Goal: Obtain resource: Obtain resource

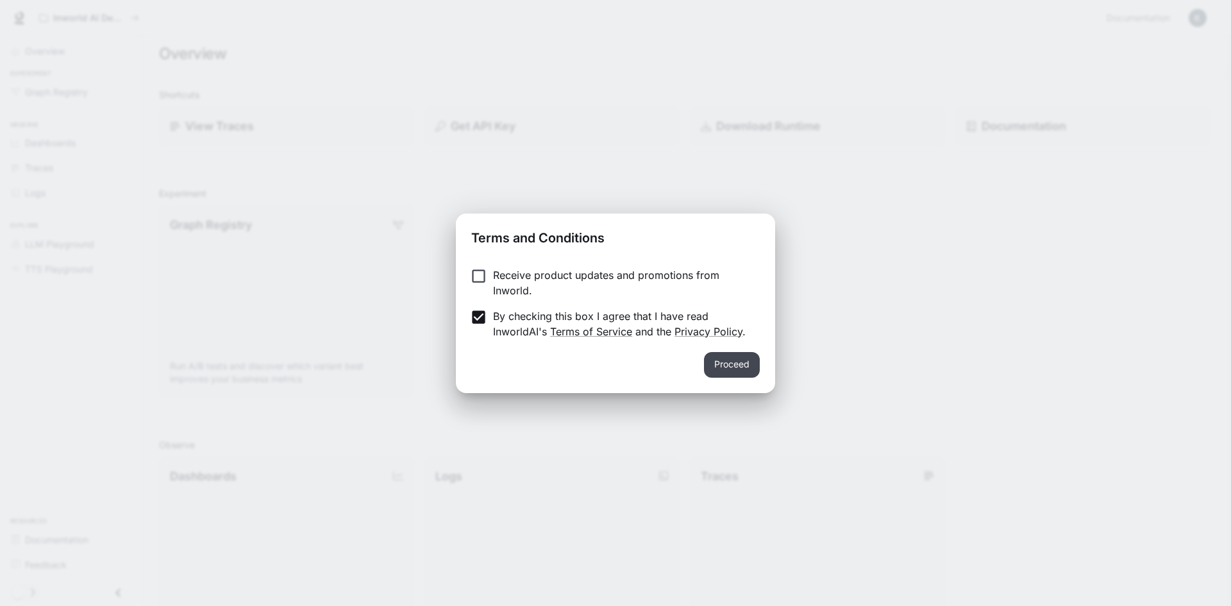
click at [734, 363] on button "Proceed" at bounding box center [732, 365] width 56 height 26
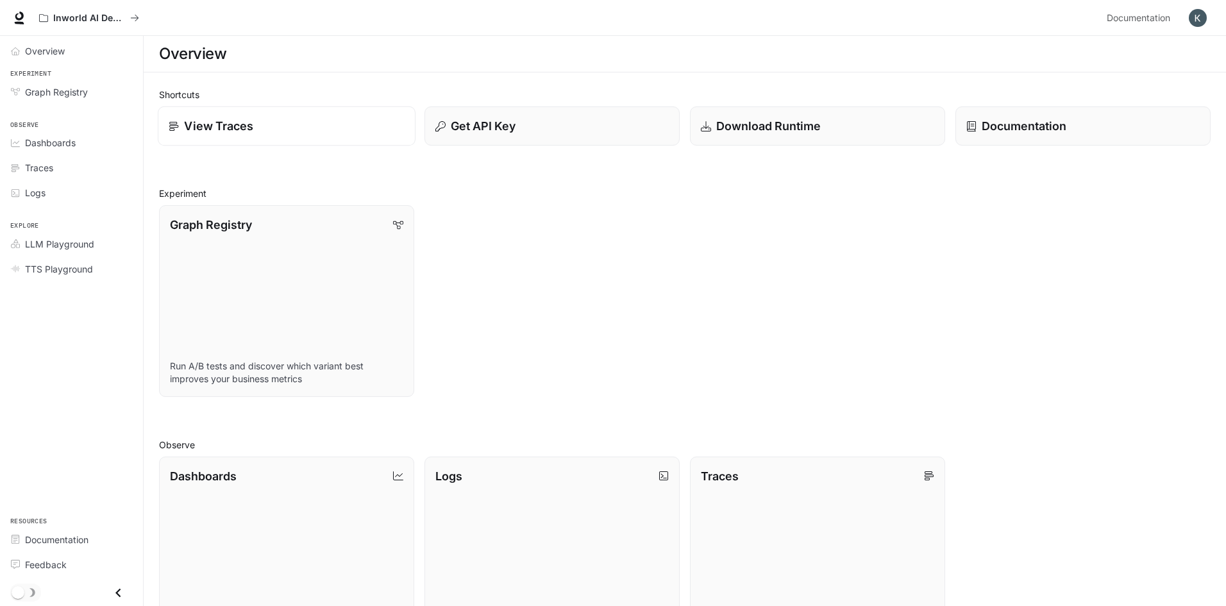
click at [248, 130] on p "View Traces" at bounding box center [218, 125] width 69 height 17
click at [516, 133] on div "Get API Key" at bounding box center [552, 125] width 236 height 17
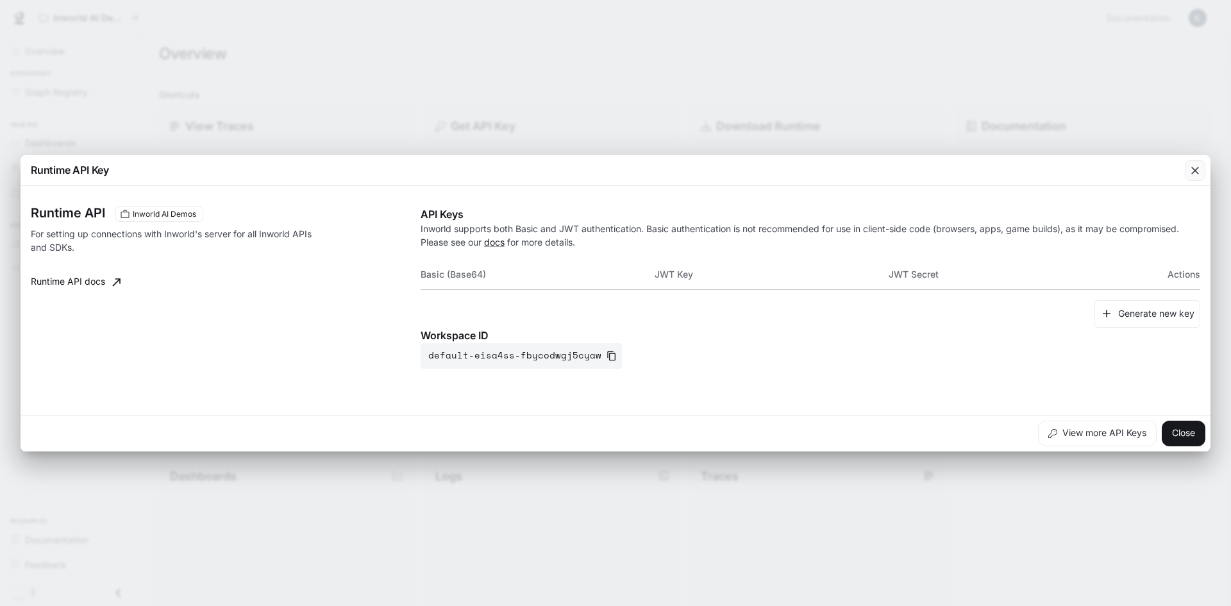
click at [1195, 169] on icon "button" at bounding box center [1195, 170] width 13 height 13
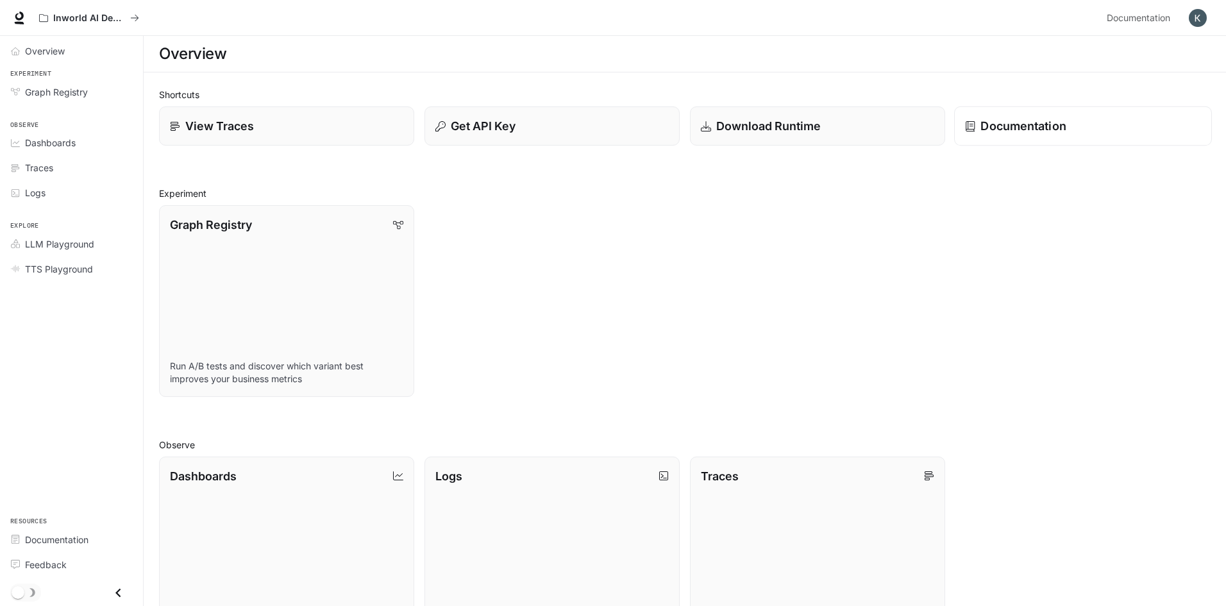
click at [1034, 128] on p "Documentation" at bounding box center [1023, 125] width 85 height 17
click at [503, 124] on p "Get API Key" at bounding box center [482, 125] width 65 height 17
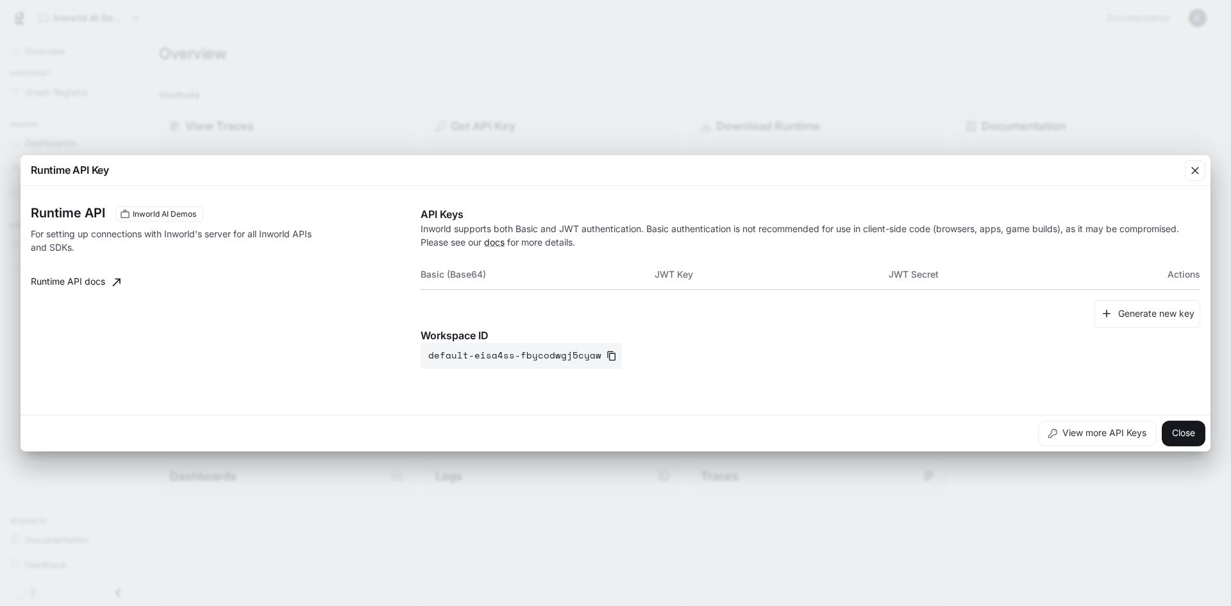
click at [754, 330] on p "Workspace ID" at bounding box center [811, 335] width 780 height 15
click at [1195, 172] on icon "button" at bounding box center [1195, 170] width 13 height 13
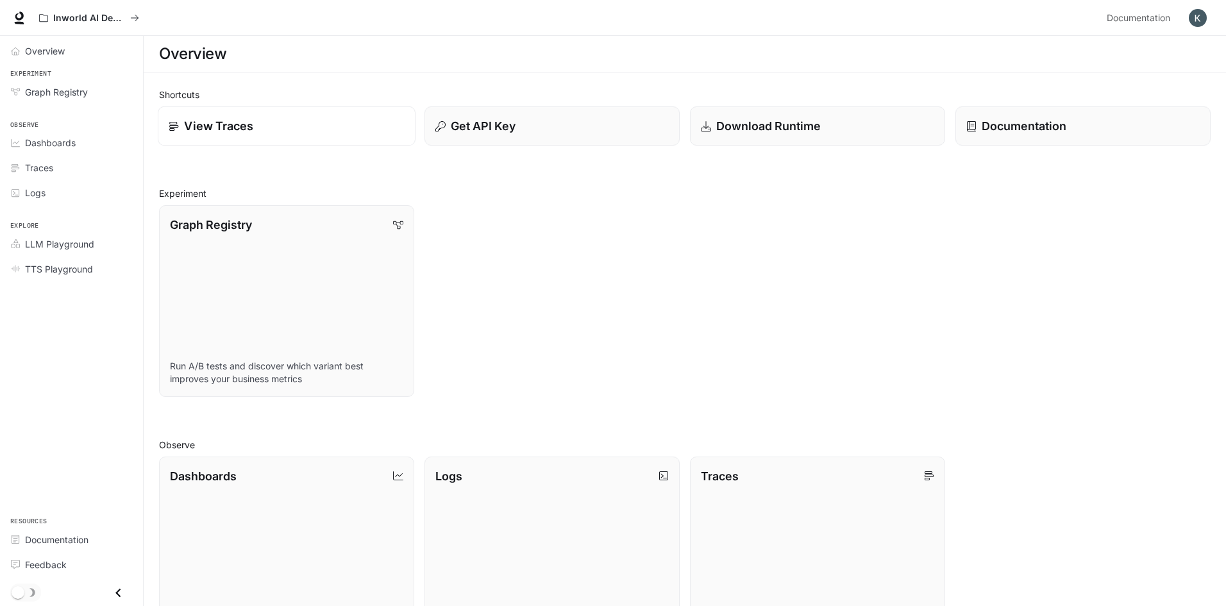
click at [266, 124] on div "View Traces" at bounding box center [287, 125] width 236 height 17
click at [489, 125] on p "Get API Key" at bounding box center [482, 125] width 65 height 17
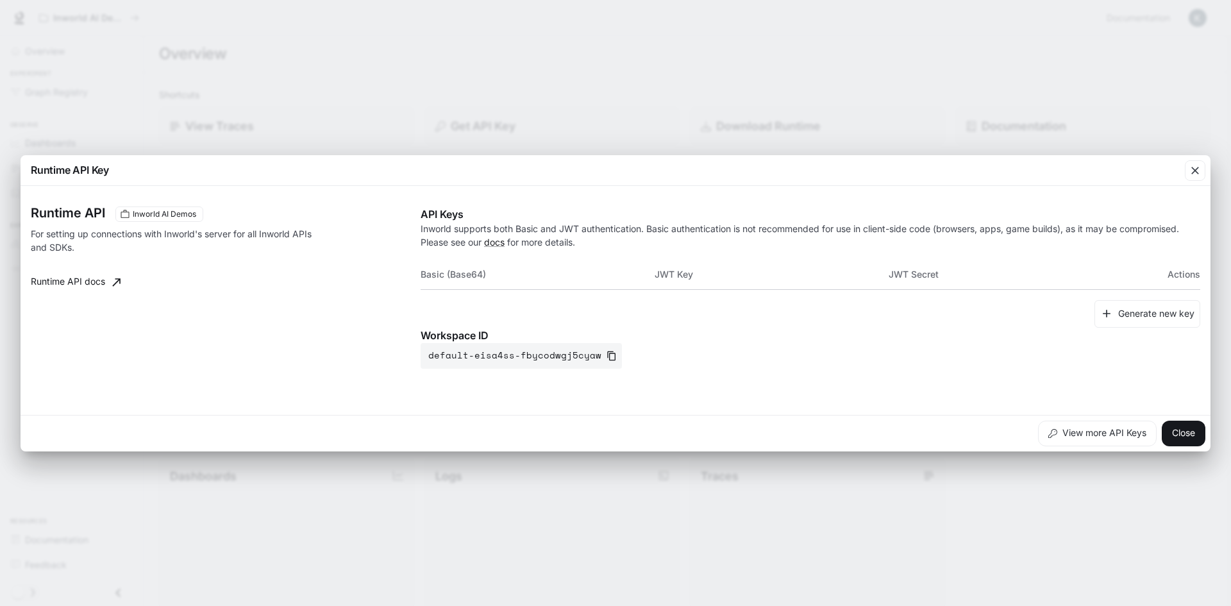
click at [445, 88] on div "Runtime API Key Runtime API Inworld AI Demos For setting up connections with In…" at bounding box center [615, 303] width 1231 height 606
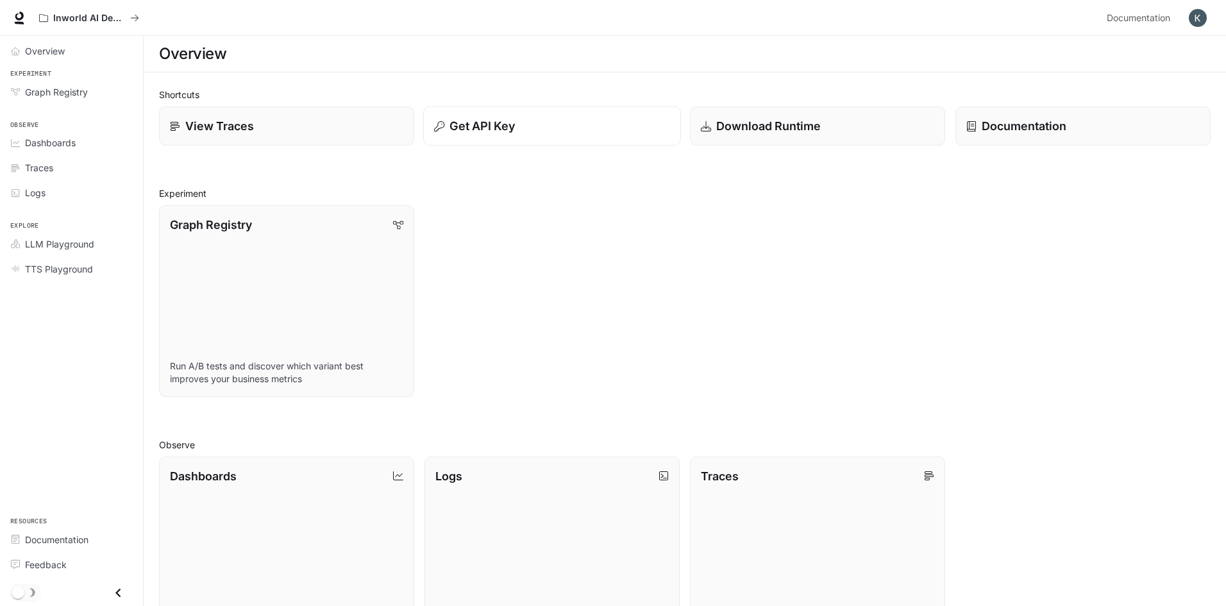
click at [502, 126] on p "Get API Key" at bounding box center [482, 125] width 65 height 17
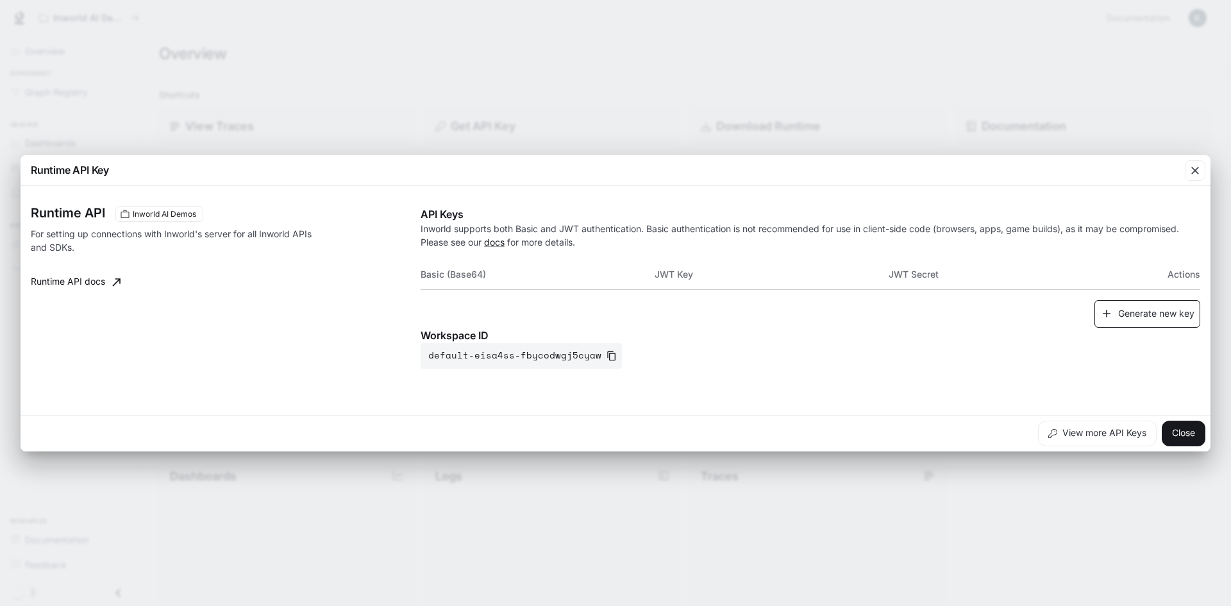
click at [1150, 316] on button "Generate new key" at bounding box center [1148, 314] width 106 height 28
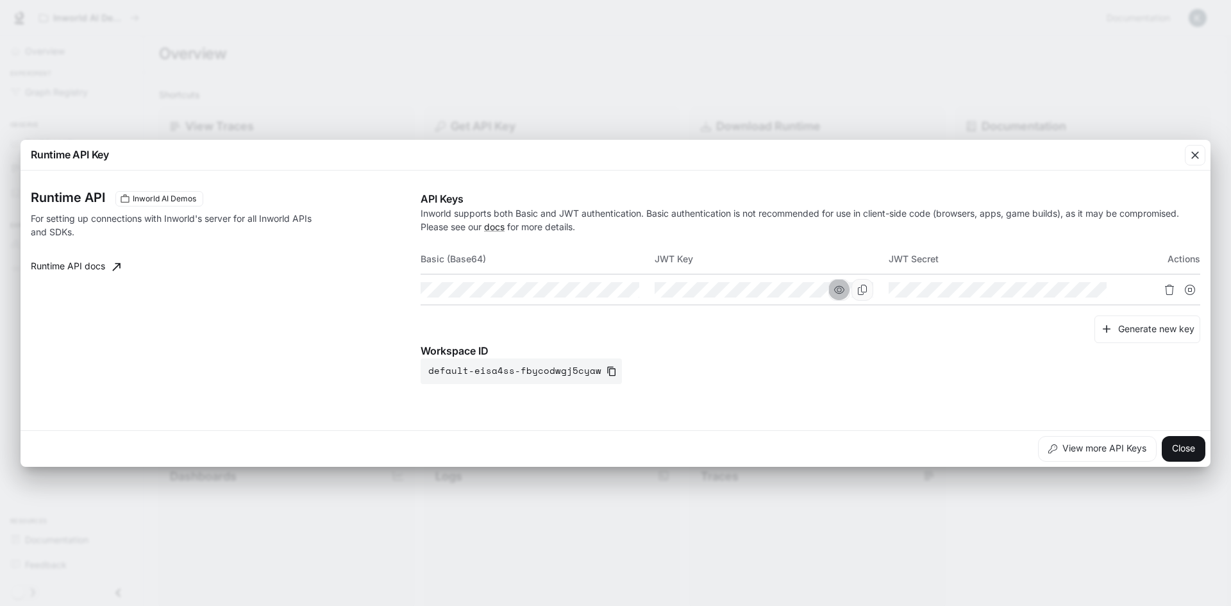
click at [838, 289] on icon "button" at bounding box center [839, 289] width 10 height 8
click at [601, 288] on icon "button" at bounding box center [605, 290] width 10 height 10
click at [1072, 289] on icon "button" at bounding box center [1073, 289] width 10 height 8
click at [629, 290] on icon "Copy Basic (Base64)" at bounding box center [628, 290] width 10 height 10
click at [629, 291] on icon "Copy Basic (Base64)" at bounding box center [628, 290] width 10 height 10
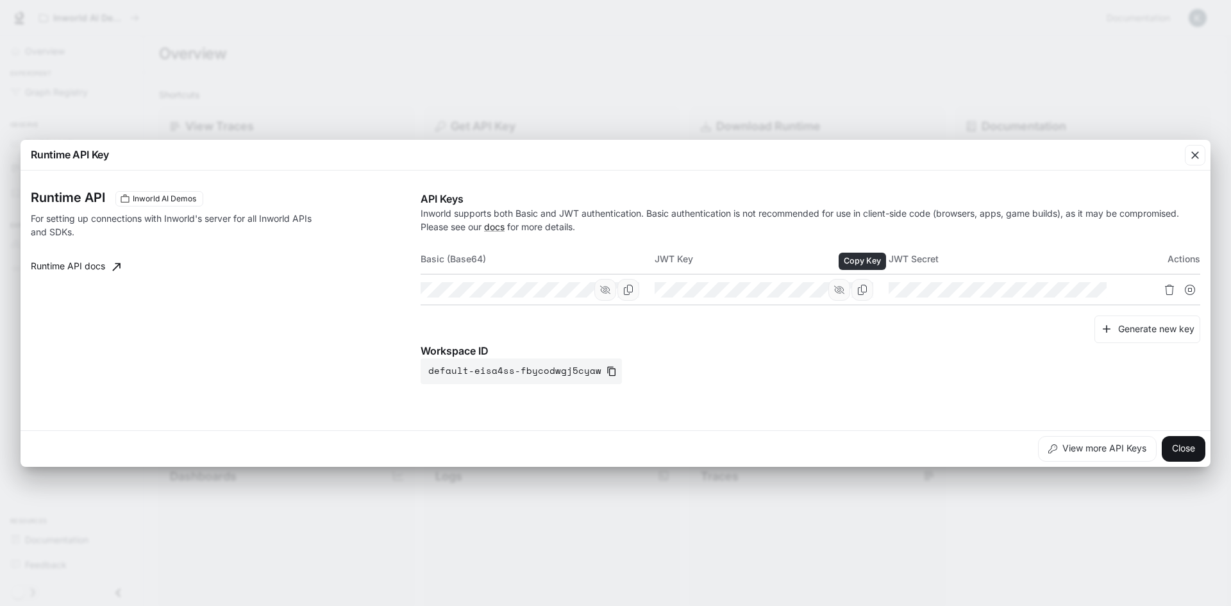
click at [861, 289] on icon "Copy Key" at bounding box center [862, 290] width 9 height 10
click at [1194, 153] on icon "button" at bounding box center [1196, 155] width 8 height 8
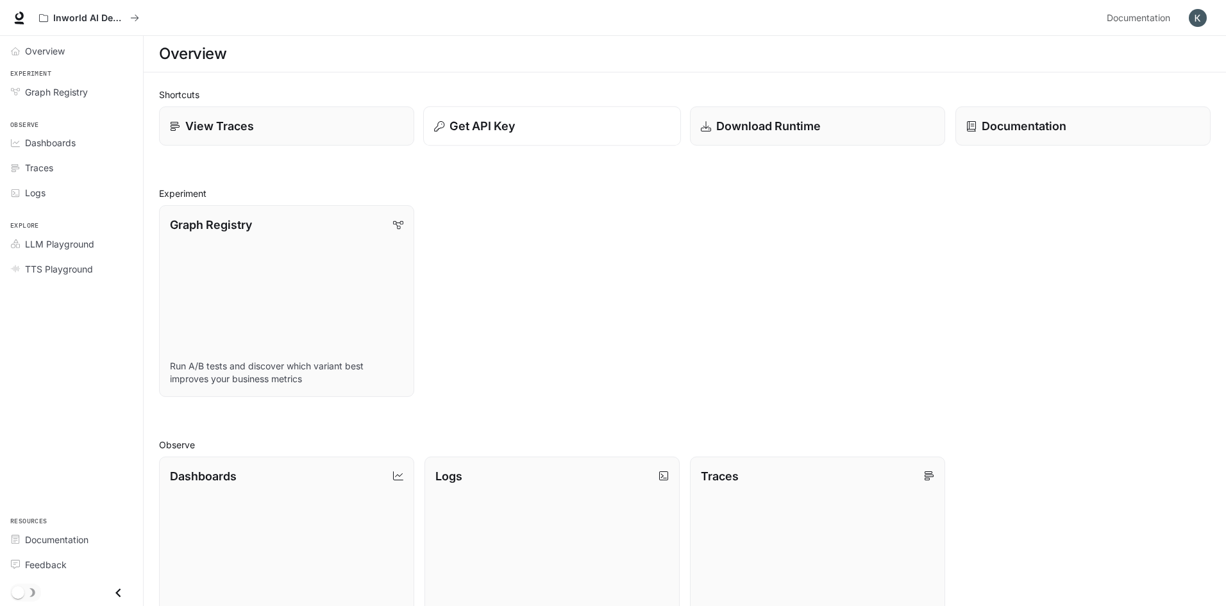
click at [478, 127] on p "Get API Key" at bounding box center [482, 125] width 65 height 17
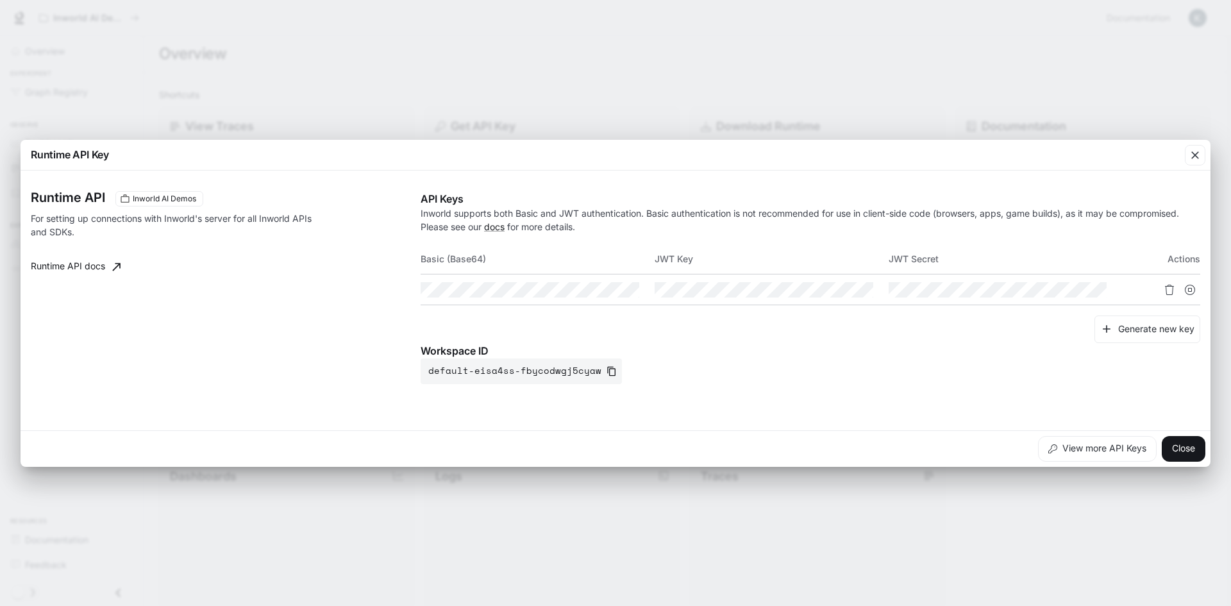
click at [578, 95] on div "Runtime API Key Runtime API Inworld AI Demos For setting up connections with In…" at bounding box center [615, 303] width 1231 height 606
